Goal: Task Accomplishment & Management: Manage account settings

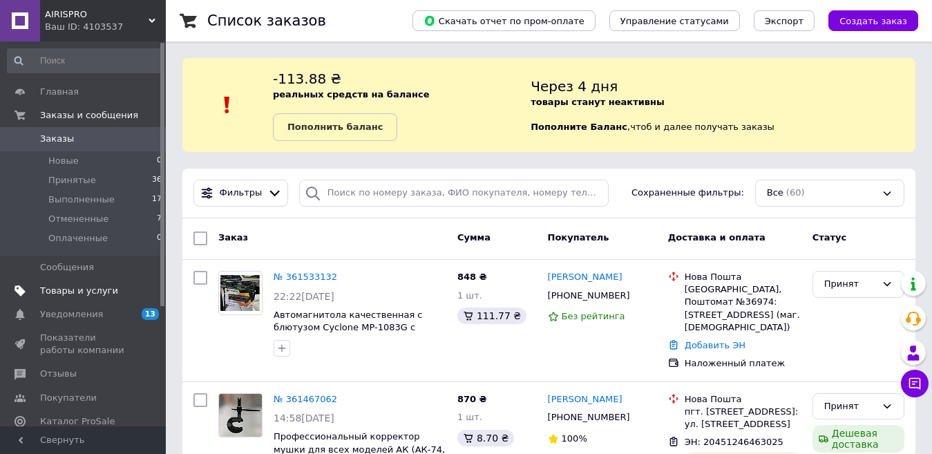
click at [51, 290] on span "Товары и услуги" at bounding box center [79, 291] width 78 height 12
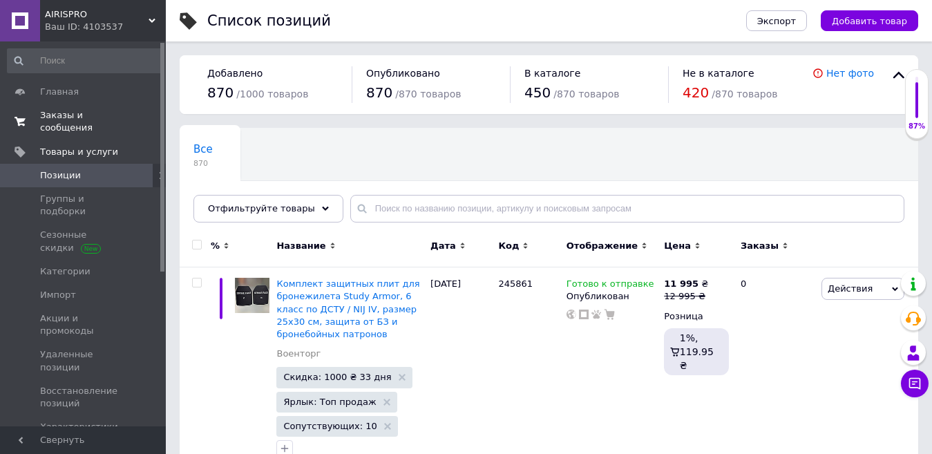
click at [74, 115] on span "Заказы и сообщения" at bounding box center [84, 121] width 88 height 25
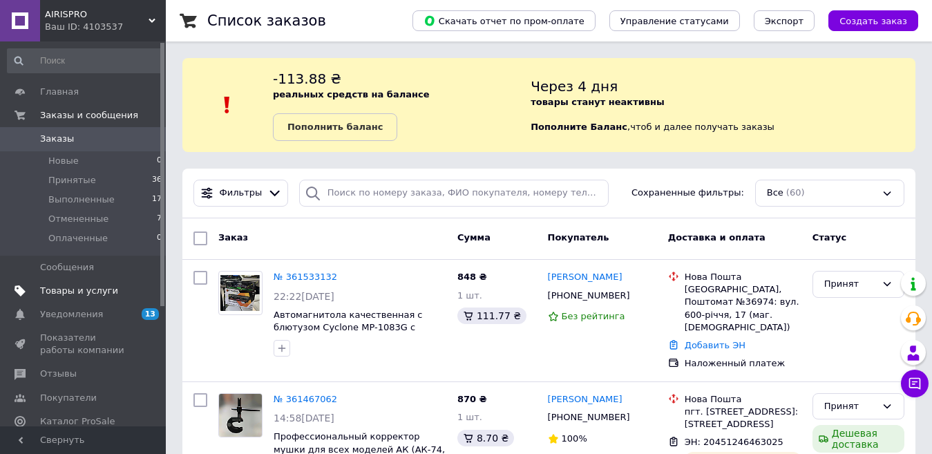
click at [94, 292] on span "Товары и услуги" at bounding box center [79, 291] width 78 height 12
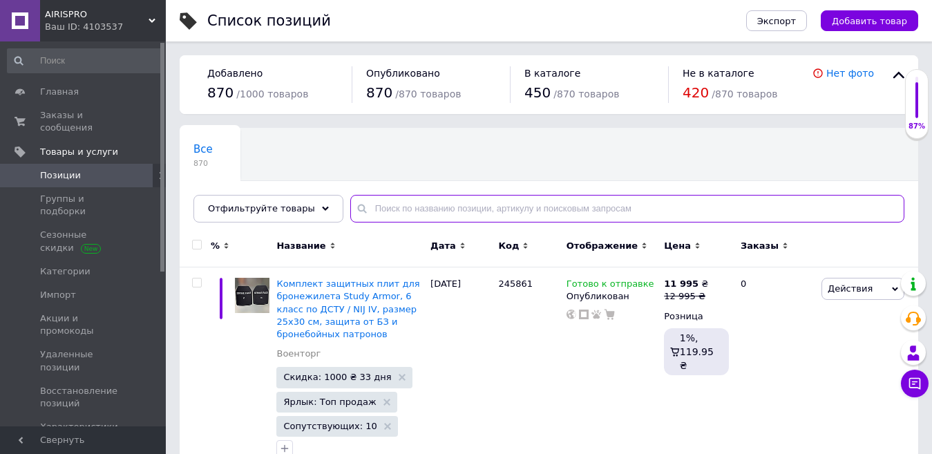
click at [404, 201] on input "text" at bounding box center [627, 209] width 554 height 28
paste input "243756"
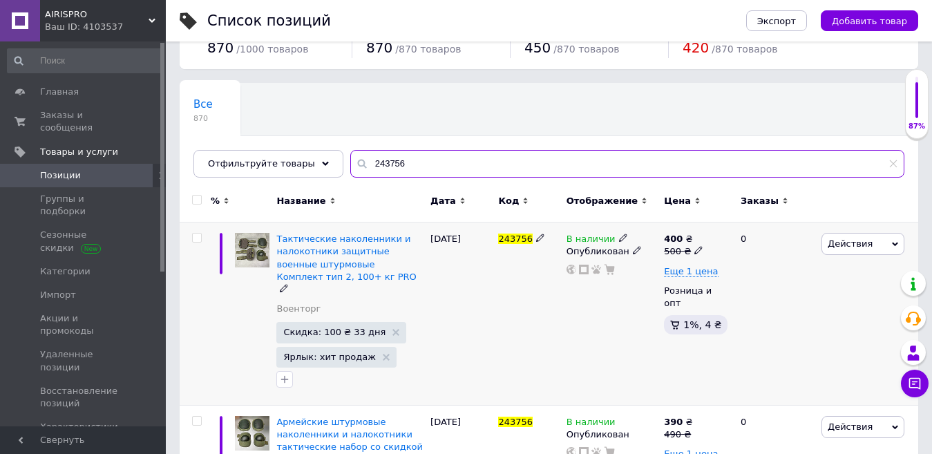
scroll to position [69, 0]
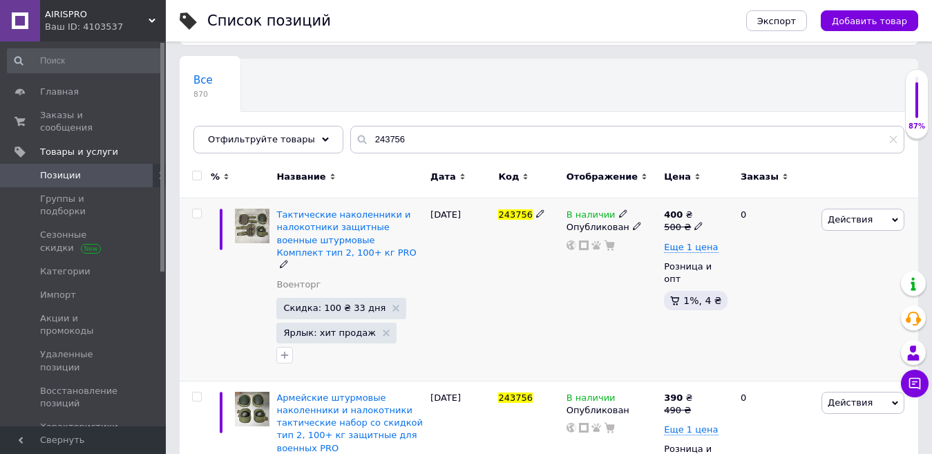
click at [619, 216] on icon at bounding box center [623, 213] width 8 height 8
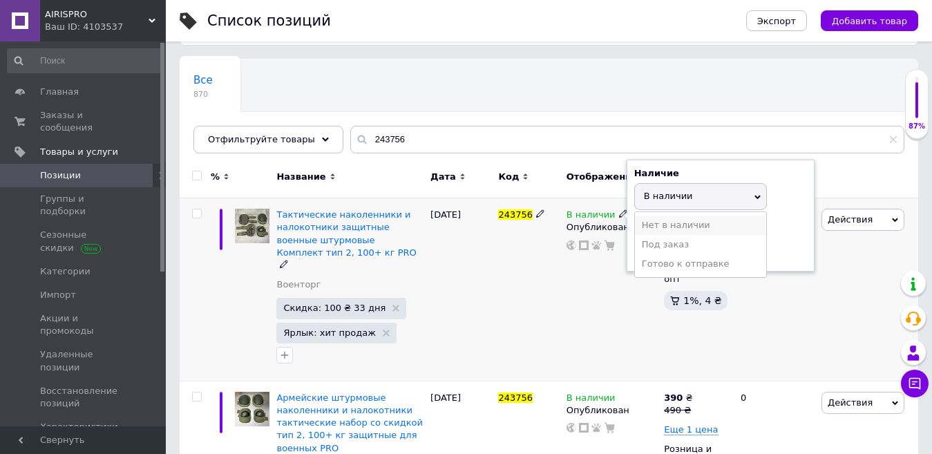
click at [672, 224] on li "Нет в наличии" at bounding box center [700, 225] width 131 height 19
click at [534, 307] on div "243756" at bounding box center [529, 289] width 68 height 183
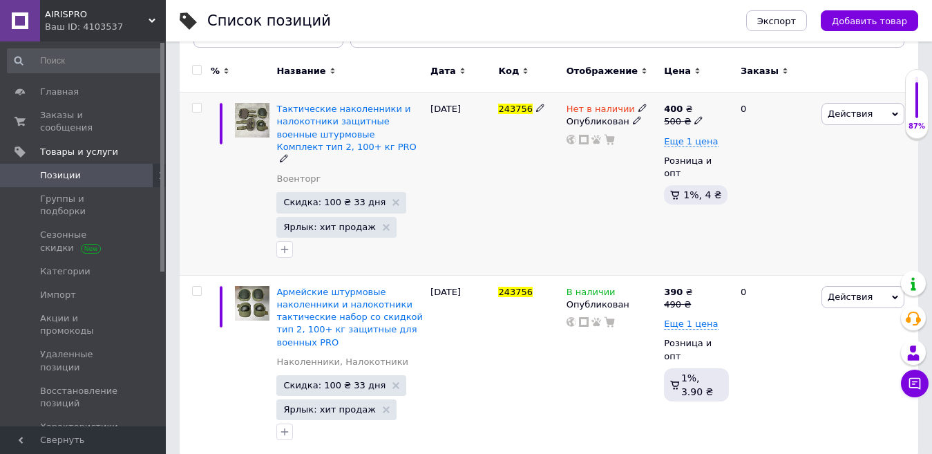
scroll to position [180, 0]
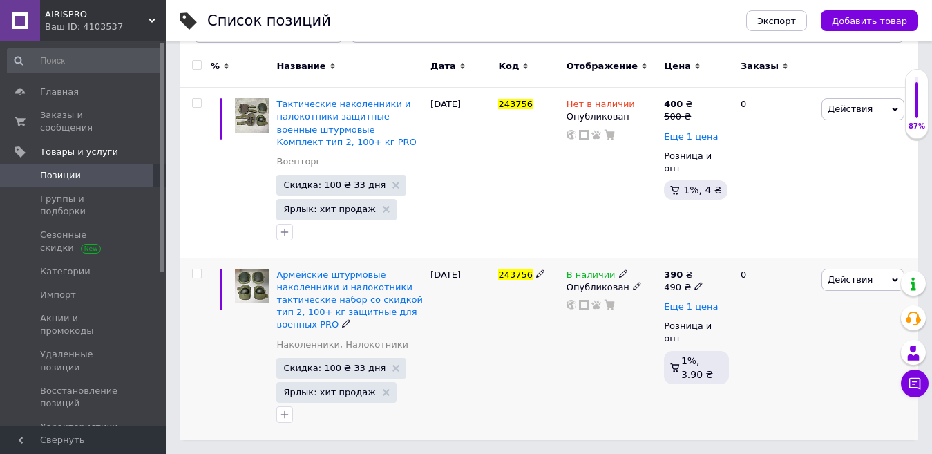
click at [619, 271] on icon at bounding box center [623, 274] width 8 height 8
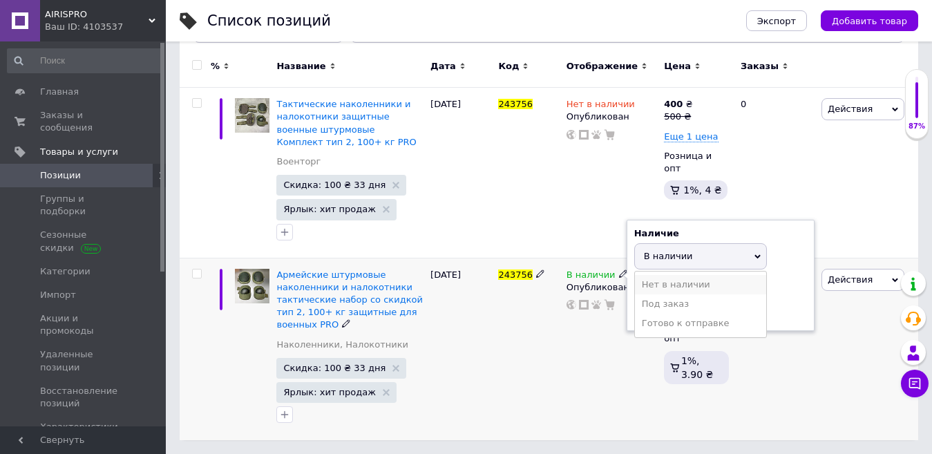
click at [661, 281] on li "Нет в наличии" at bounding box center [700, 284] width 131 height 19
click at [562, 339] on div "243756" at bounding box center [529, 349] width 68 height 182
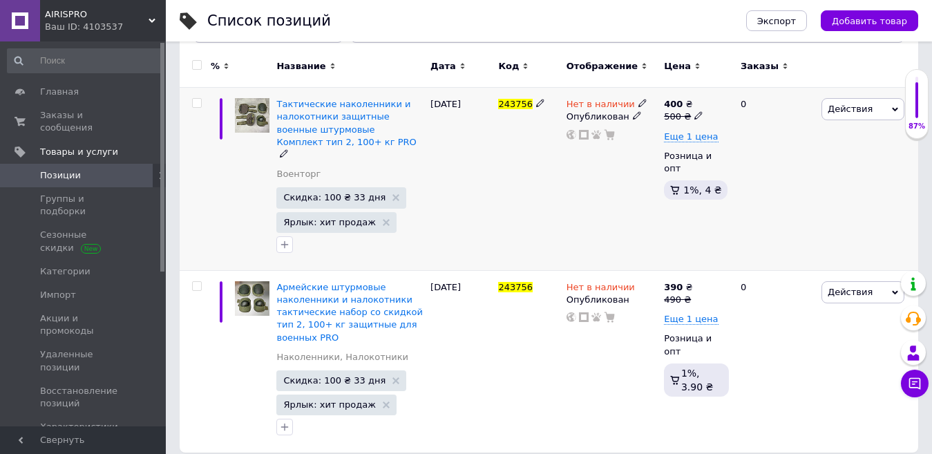
scroll to position [0, 0]
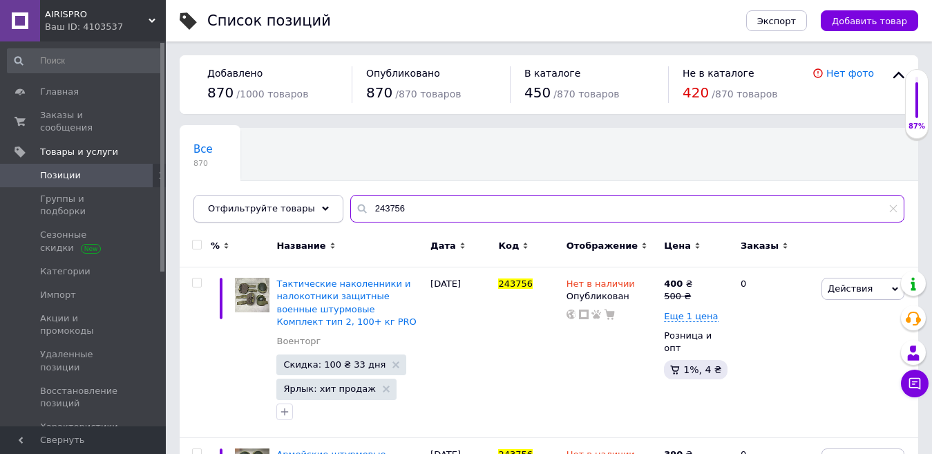
drag, startPoint x: 396, startPoint y: 206, endPoint x: 309, endPoint y: 209, distance: 87.1
click at [309, 209] on div "Отфильтруйте товары 243756" at bounding box center [549, 209] width 711 height 28
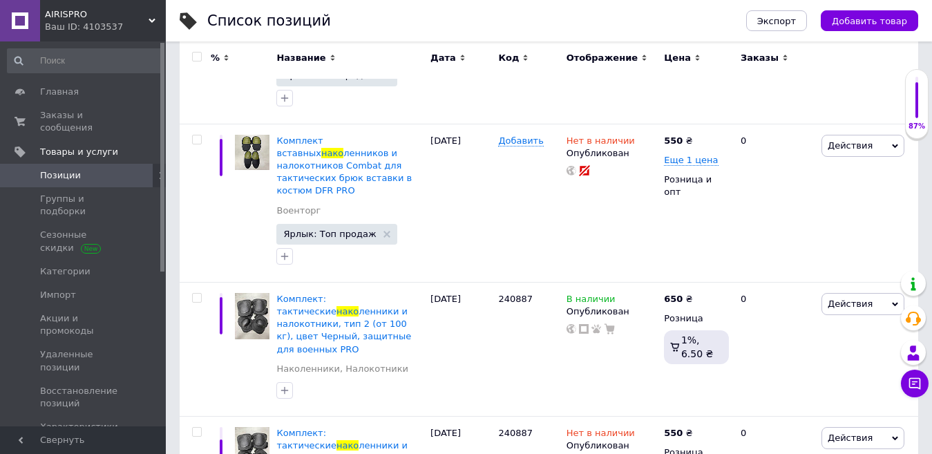
scroll to position [346, 0]
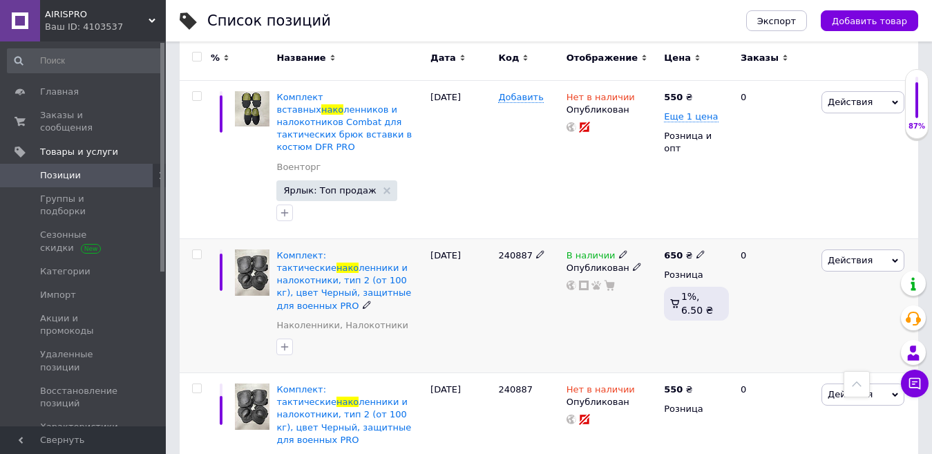
click at [619, 250] on icon at bounding box center [623, 254] width 8 height 8
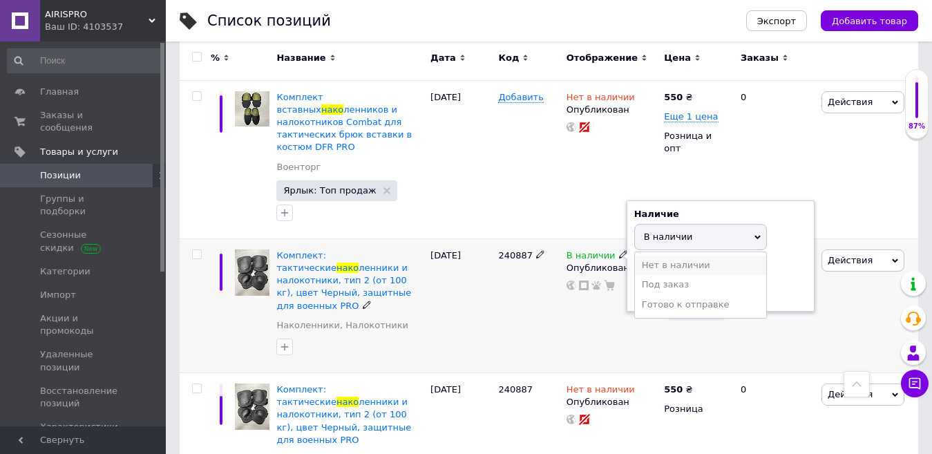
click at [665, 256] on li "Нет в наличии" at bounding box center [700, 265] width 131 height 19
click at [498, 302] on div "240887" at bounding box center [529, 305] width 68 height 134
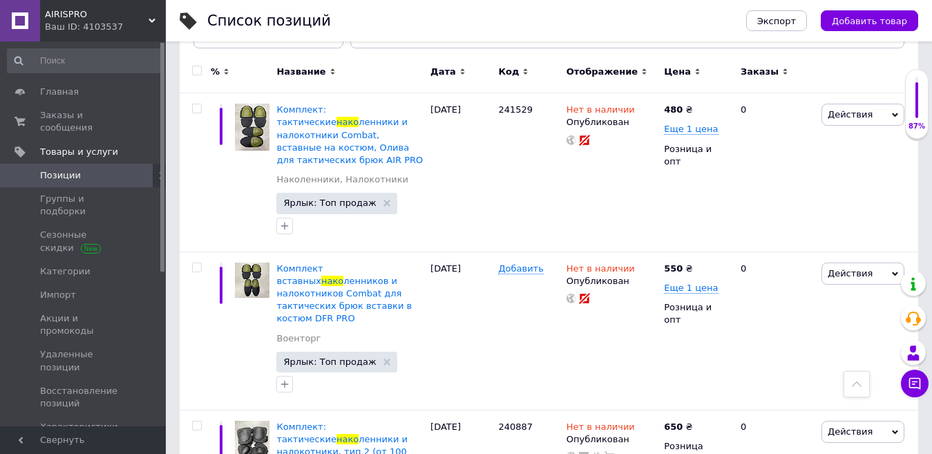
scroll to position [0, 0]
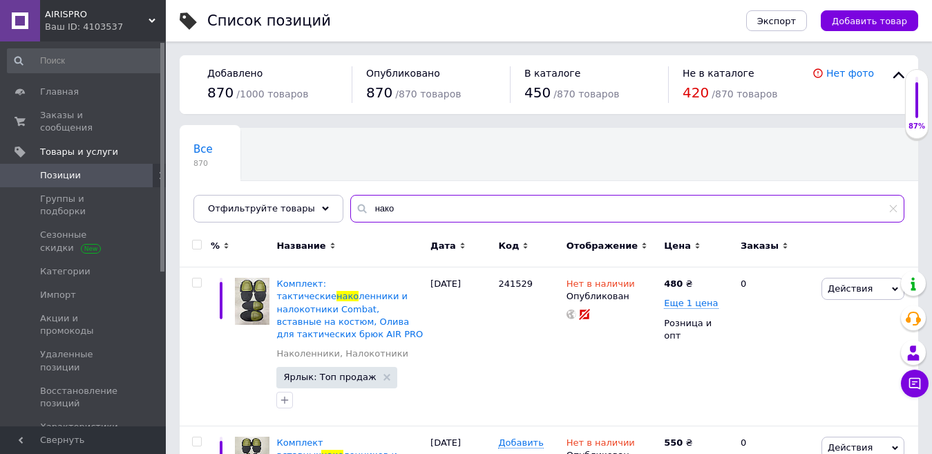
drag, startPoint x: 348, startPoint y: 208, endPoint x: 330, endPoint y: 204, distance: 18.4
click at [330, 204] on div "Все 870 Ok Отфильтровано... Сохранить Мы ничего не нашли Возможно, ошибка в сло…" at bounding box center [549, 175] width 739 height 95
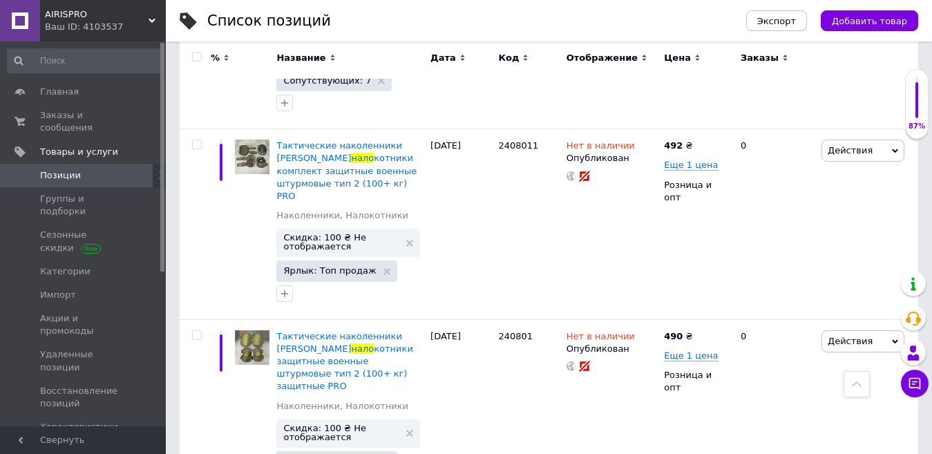
scroll to position [1413, 0]
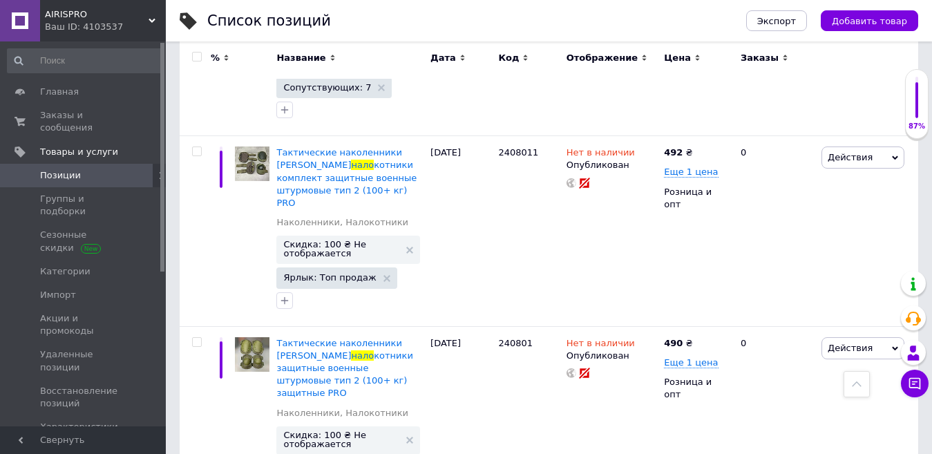
type input "нало"
click at [81, 113] on span "Заказы и сообщения" at bounding box center [84, 121] width 88 height 25
